Goal: Transaction & Acquisition: Purchase product/service

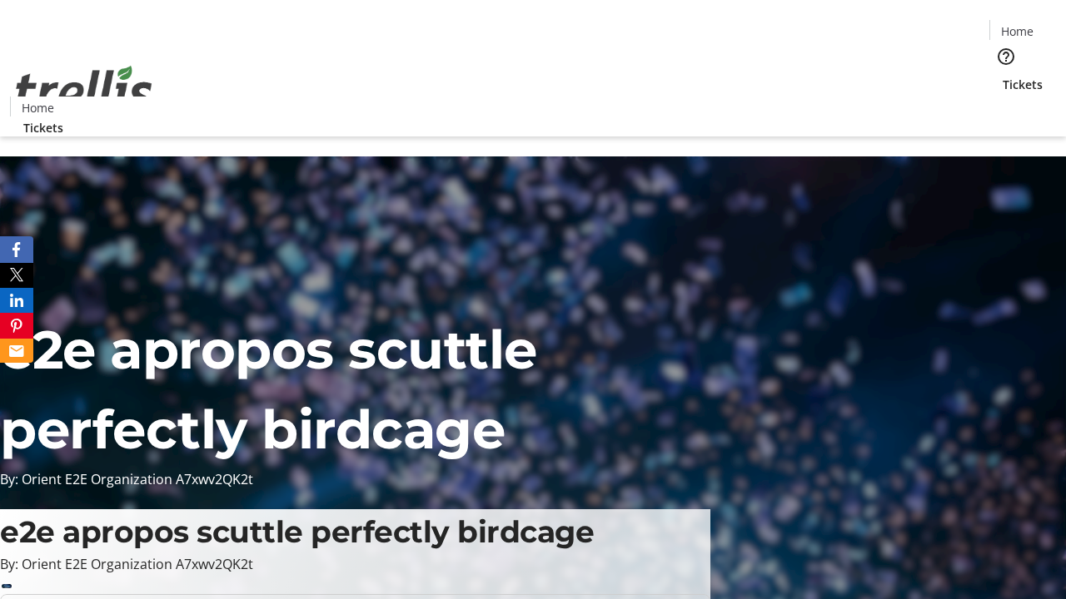
click at [1002, 76] on span "Tickets" at bounding box center [1022, 84] width 40 height 17
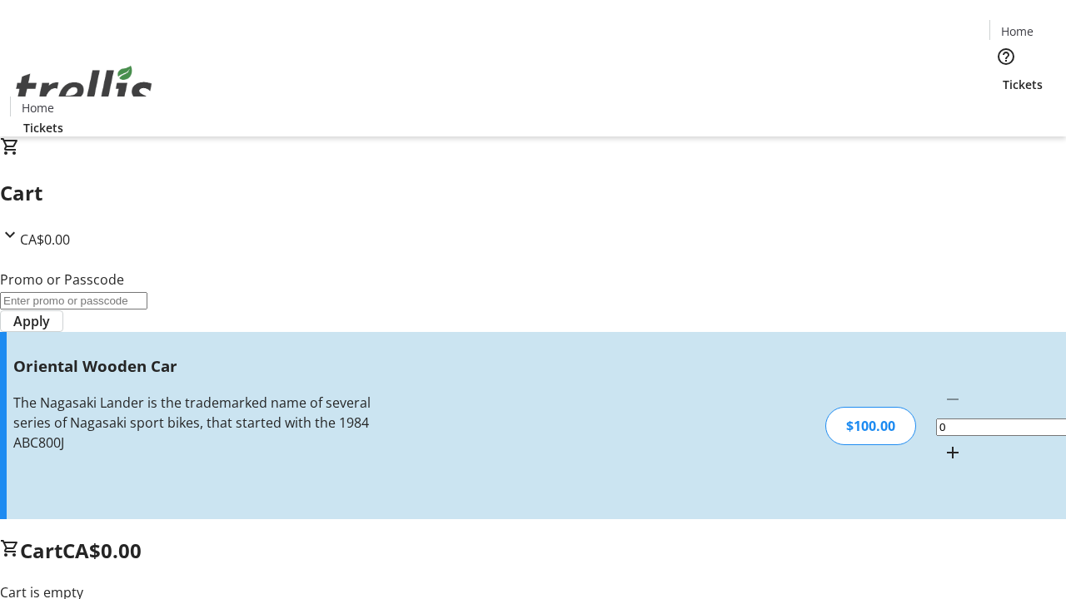
click at [942, 443] on mat-icon "Increment by one" at bounding box center [952, 453] width 20 height 20
type input "1"
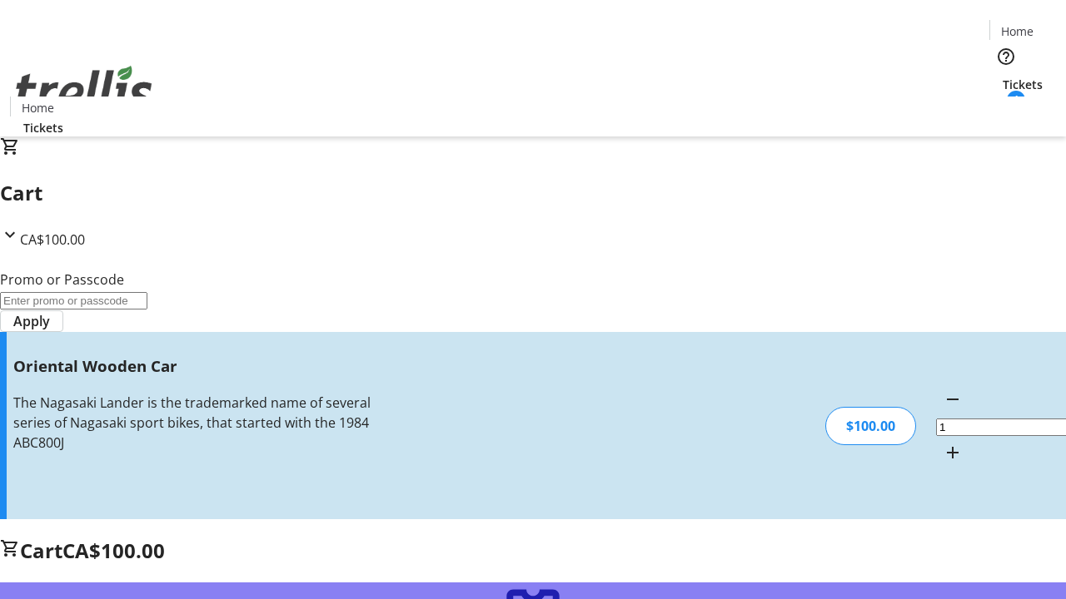
type input "FREE"
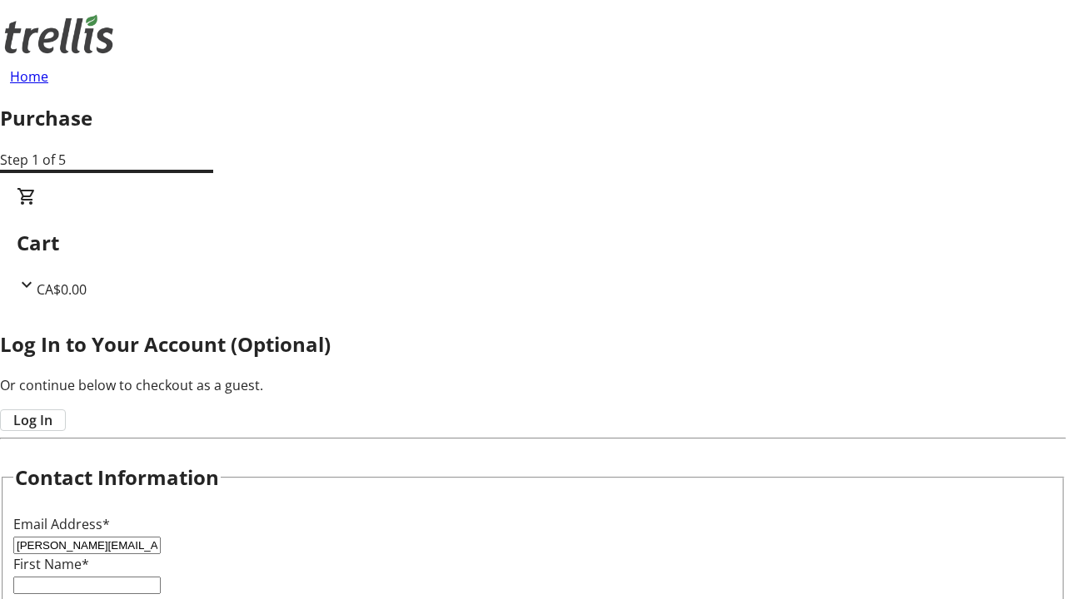
type input "[PERSON_NAME][EMAIL_ADDRESS][DOMAIN_NAME]"
type input "[PERSON_NAME]"
